Goal: Navigation & Orientation: Understand site structure

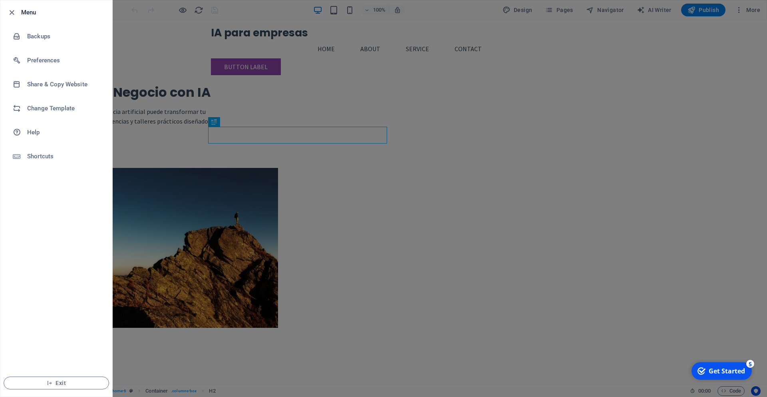
click at [11, 14] on icon "button" at bounding box center [11, 12] width 9 height 9
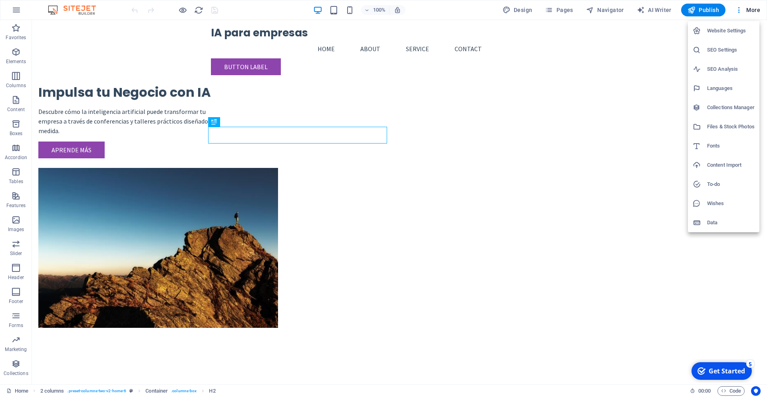
click at [711, 223] on h6 "Data" at bounding box center [731, 223] width 48 height 10
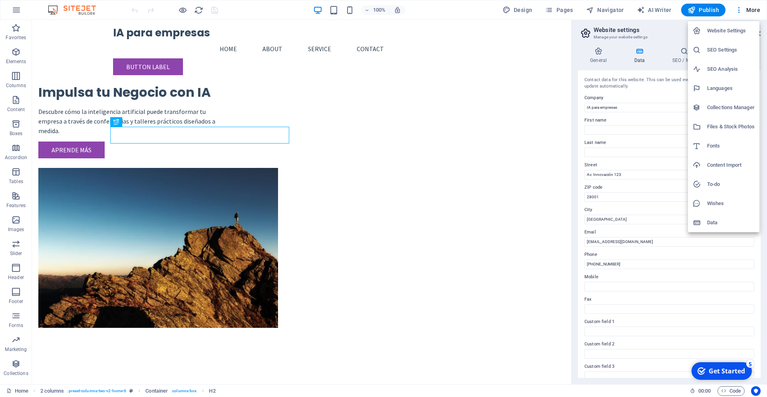
click at [724, 183] on h6 "To-do" at bounding box center [731, 184] width 48 height 10
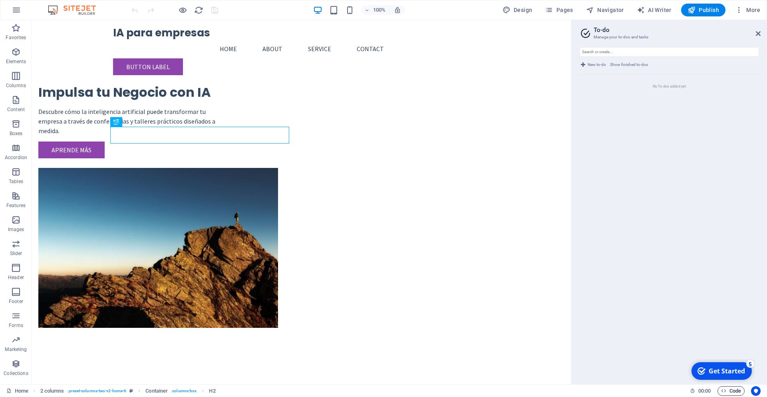
click at [728, 389] on span "Code" at bounding box center [731, 391] width 20 height 10
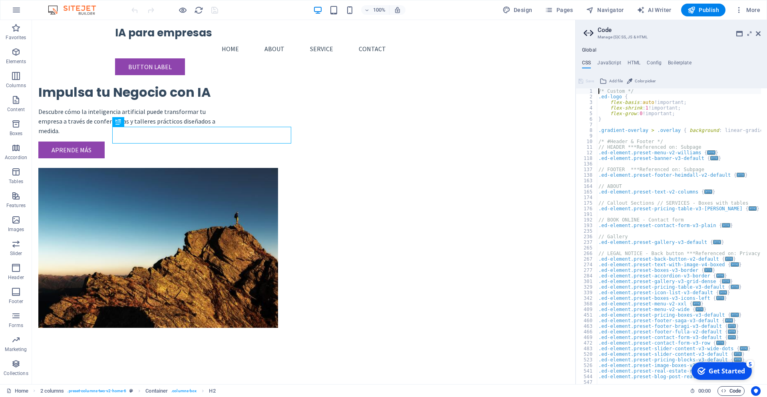
click at [728, 389] on span "Code" at bounding box center [731, 391] width 20 height 10
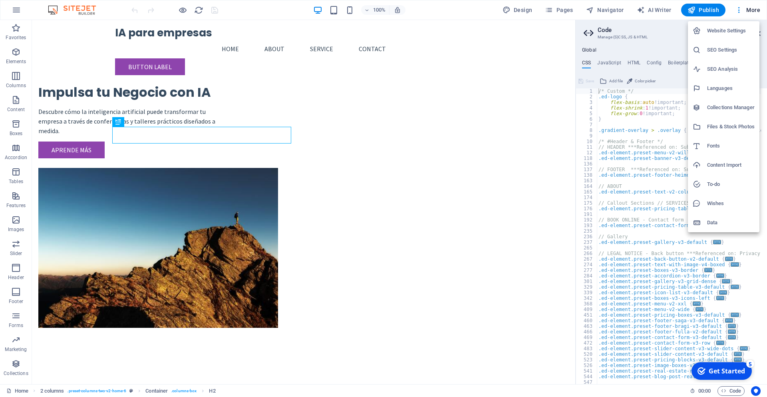
click at [737, 28] on h6 "Website Settings" at bounding box center [731, 31] width 48 height 10
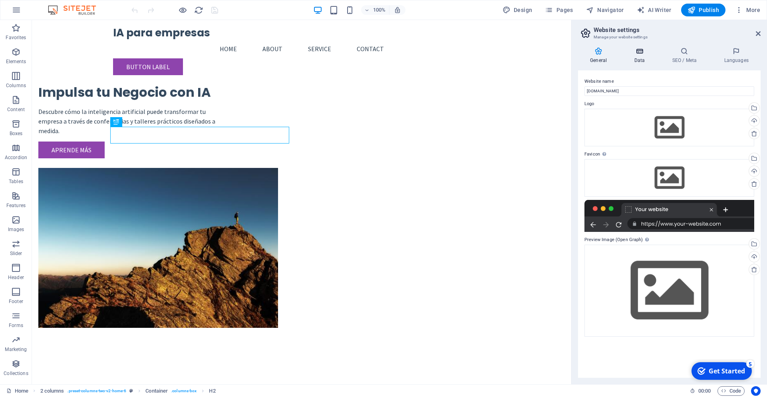
click at [645, 58] on h4 "Data" at bounding box center [641, 55] width 38 height 17
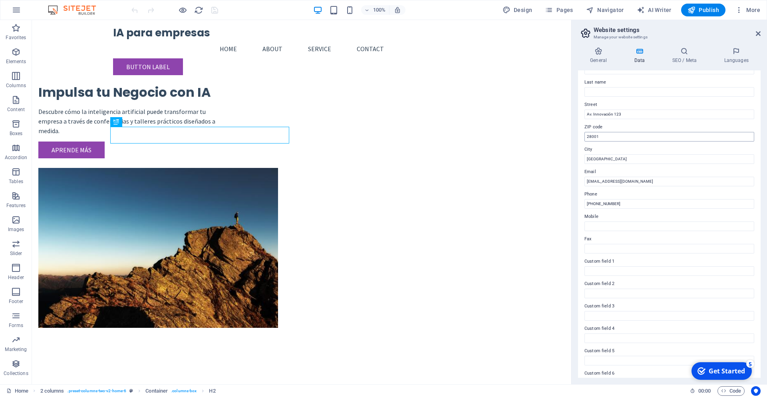
scroll to position [77, 0]
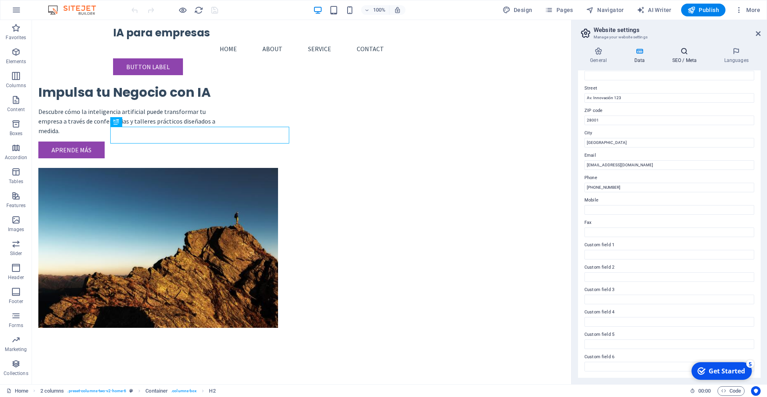
click at [687, 57] on h4 "SEO / Meta" at bounding box center [686, 55] width 52 height 17
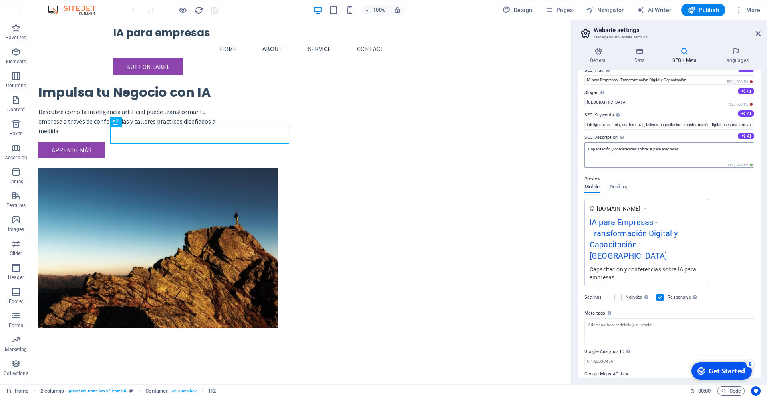
scroll to position [17, 0]
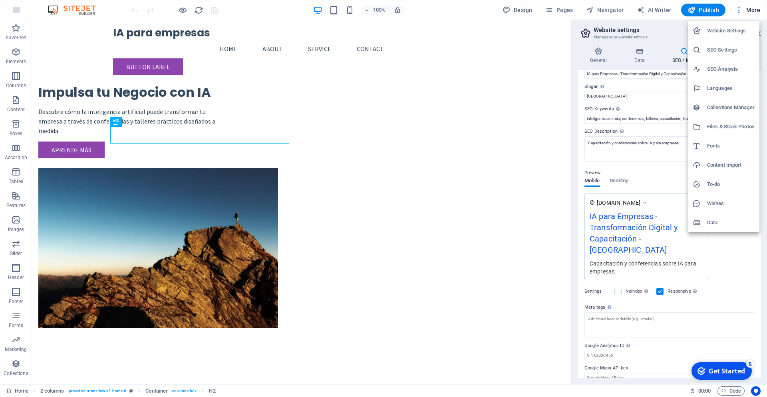
click at [729, 30] on h6 "Website Settings" at bounding box center [731, 31] width 48 height 10
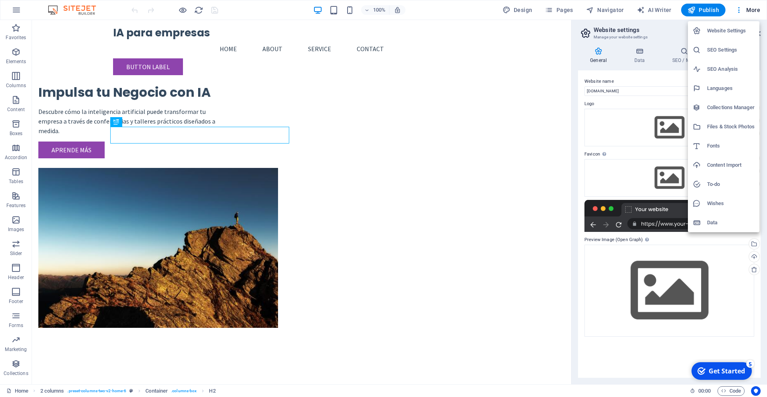
click at [728, 129] on h6 "Files & Stock Photos" at bounding box center [731, 127] width 48 height 10
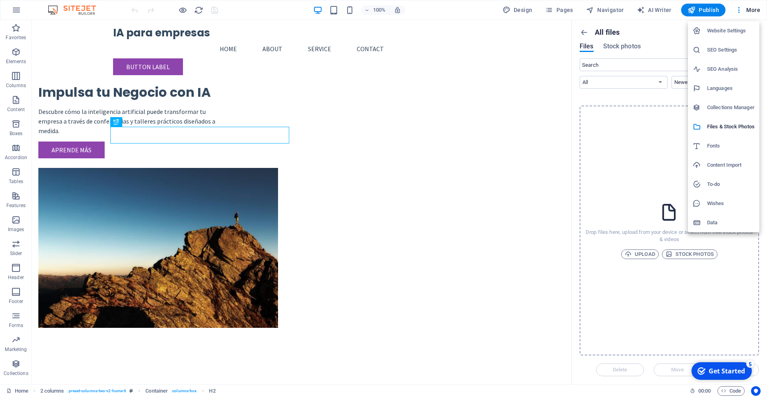
click at [716, 221] on h6 "Data" at bounding box center [731, 223] width 48 height 10
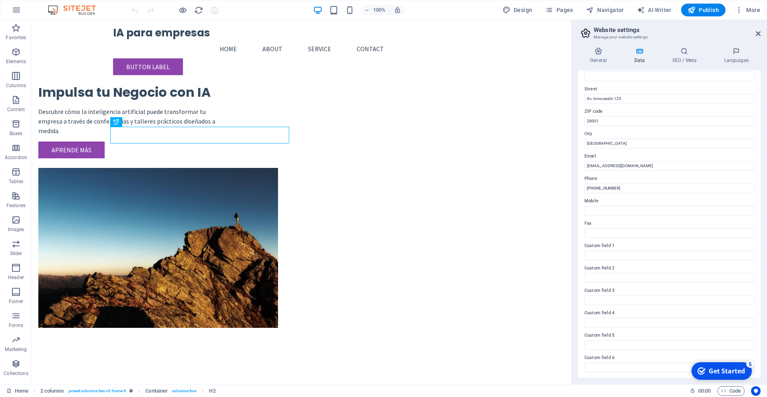
scroll to position [77, 0]
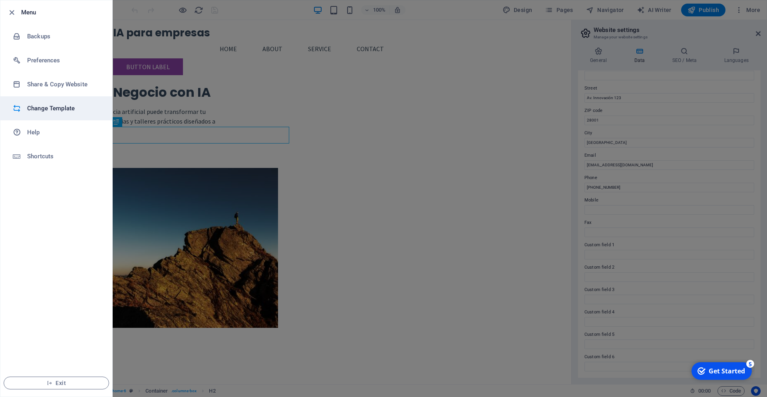
click at [50, 110] on h6 "Change Template" at bounding box center [64, 109] width 74 height 10
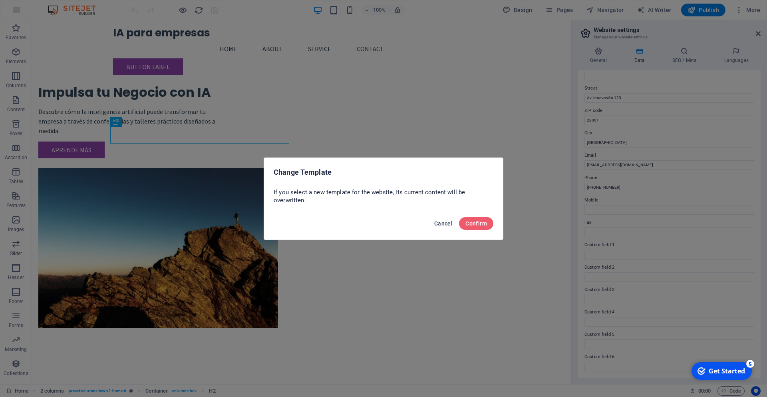
click at [436, 223] on span "Cancel" at bounding box center [443, 223] width 18 height 6
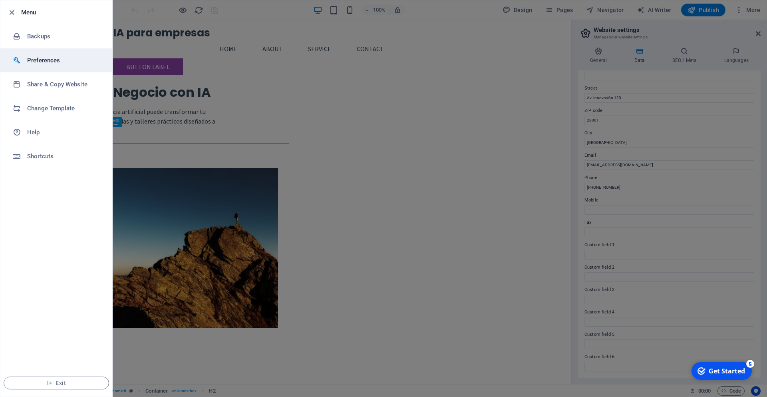
click at [48, 66] on li "Preferences" at bounding box center [56, 60] width 112 height 24
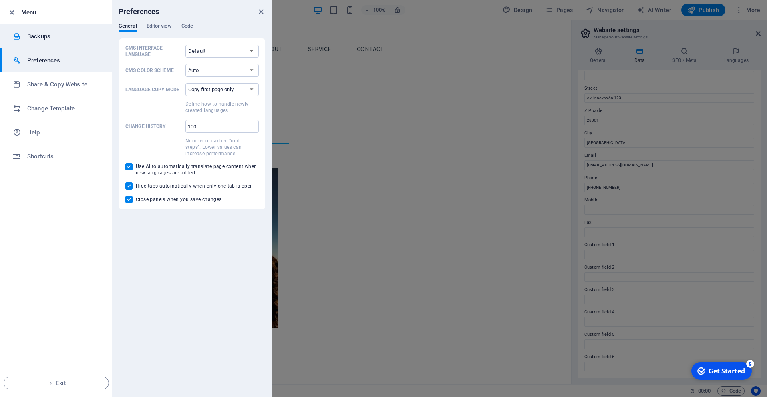
click at [49, 42] on li "Backups" at bounding box center [56, 36] width 112 height 24
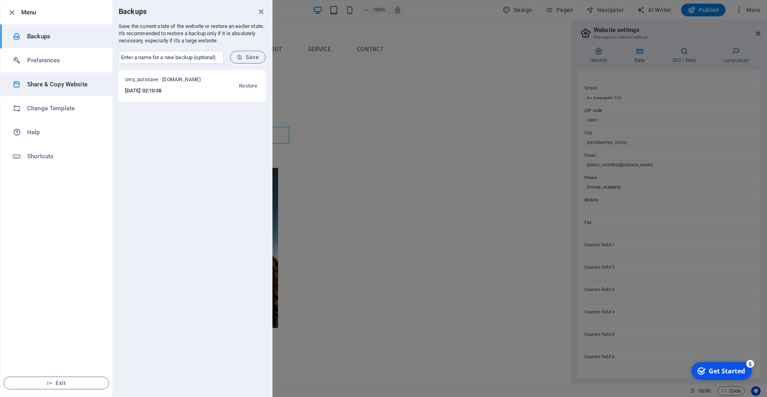
click at [56, 88] on h6 "Share & Copy Website" at bounding box center [64, 85] width 74 height 10
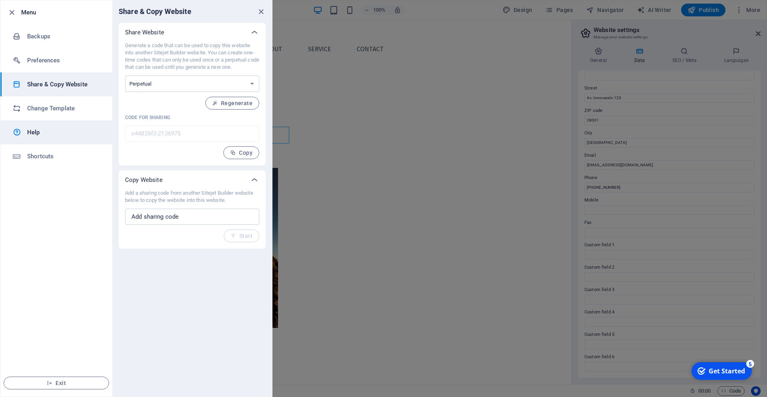
click at [55, 131] on h6 "Help" at bounding box center [64, 132] width 74 height 10
click at [13, 15] on icon "button" at bounding box center [11, 12] width 9 height 9
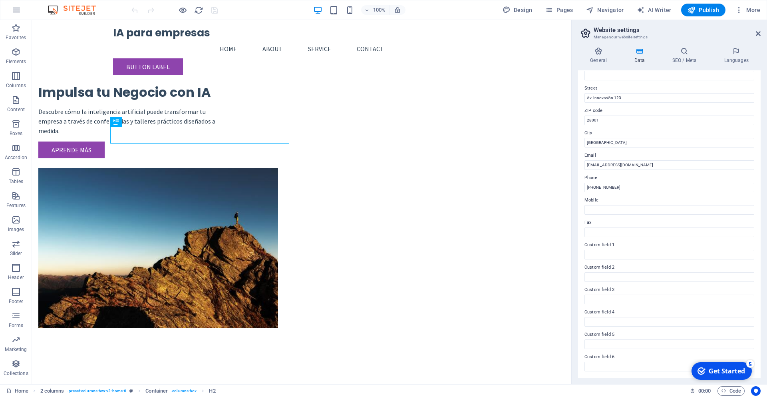
click at [81, 8] on img at bounding box center [76, 10] width 60 height 10
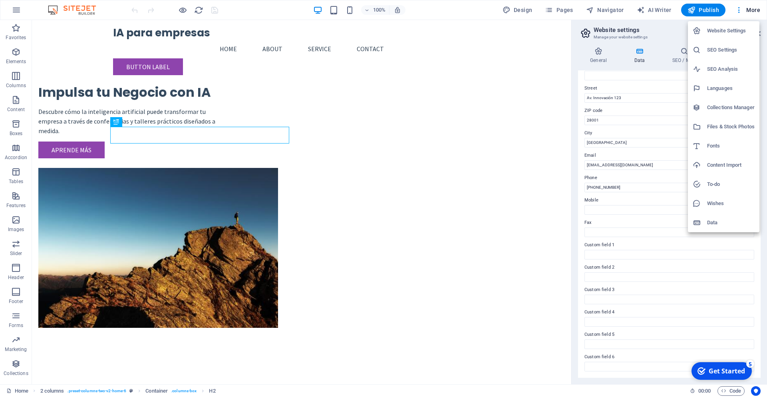
click at [90, 234] on div at bounding box center [383, 198] width 767 height 397
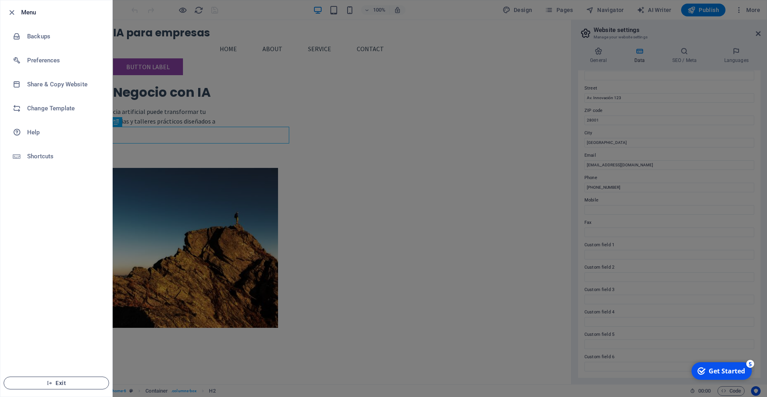
click at [66, 382] on span "Exit" at bounding box center [56, 383] width 92 height 6
